Goal: Task Accomplishment & Management: Manage account settings

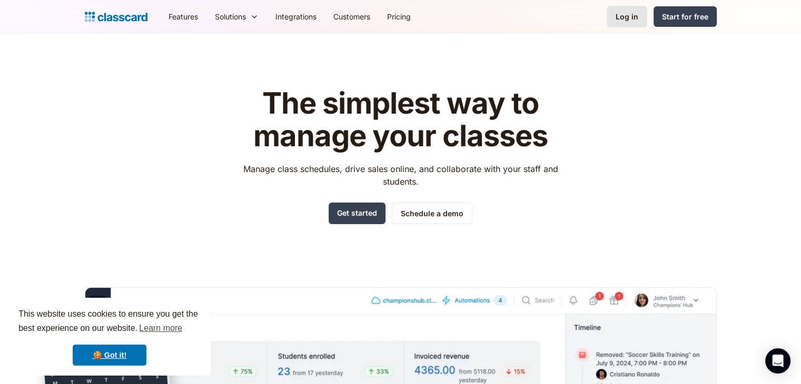
click at [630, 17] on div "Log in" at bounding box center [627, 16] width 23 height 11
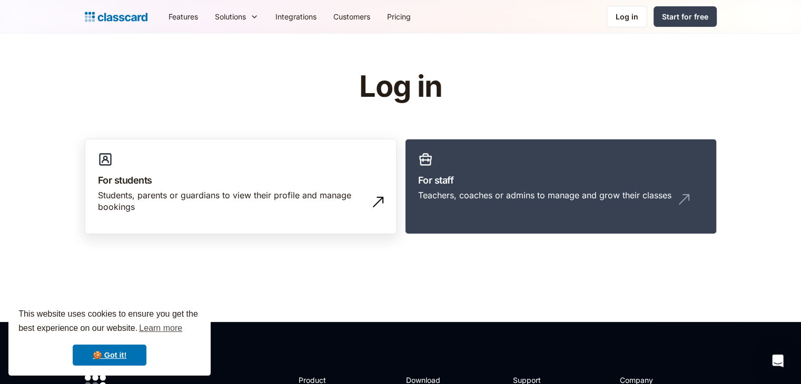
click at [172, 201] on div "Students, parents or guardians to view their profile and manage bookings" at bounding box center [230, 202] width 264 height 24
